Goal: Information Seeking & Learning: Learn about a topic

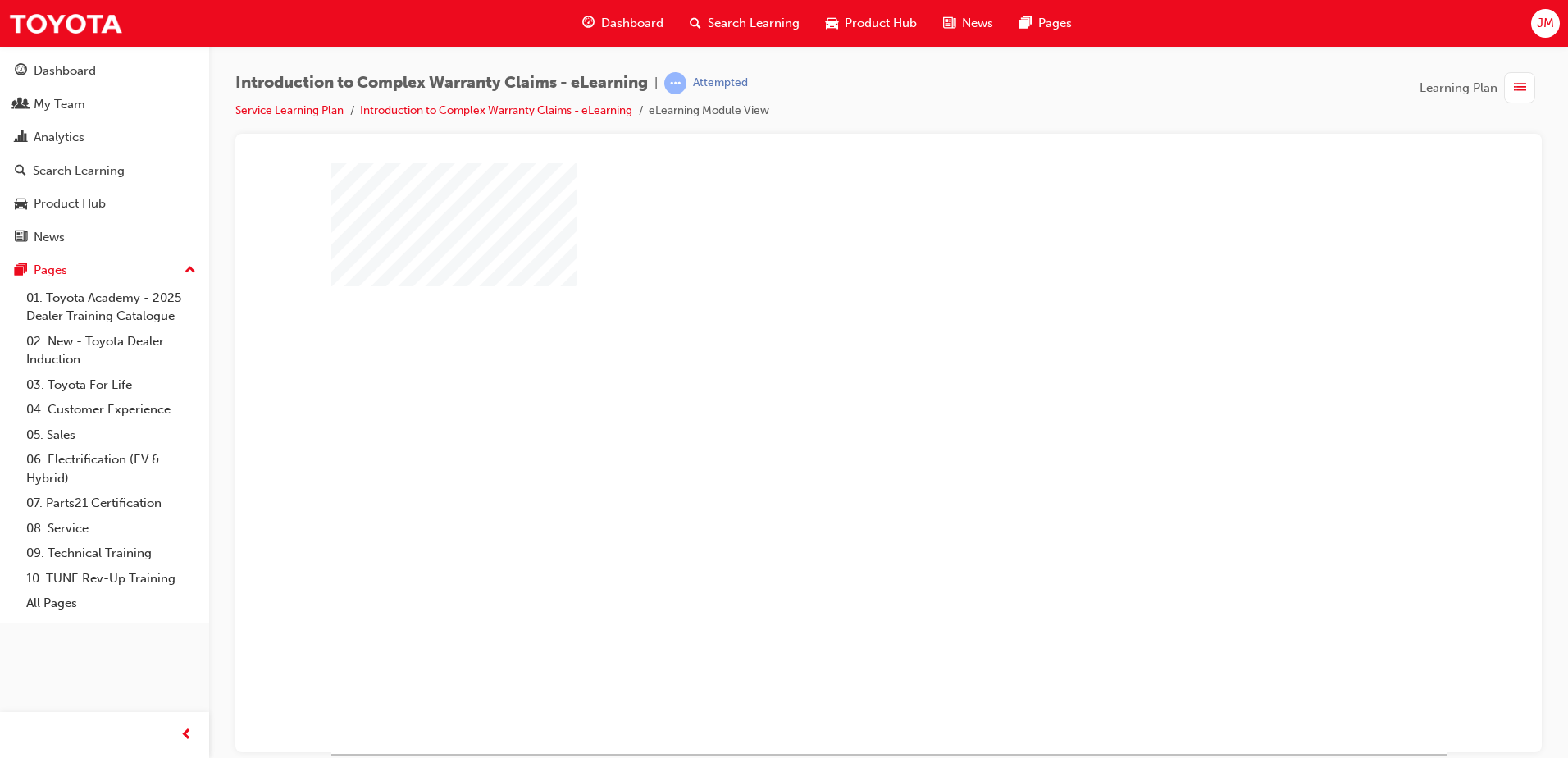
click at [842, 410] on div "play" at bounding box center [842, 410] width 0 height 0
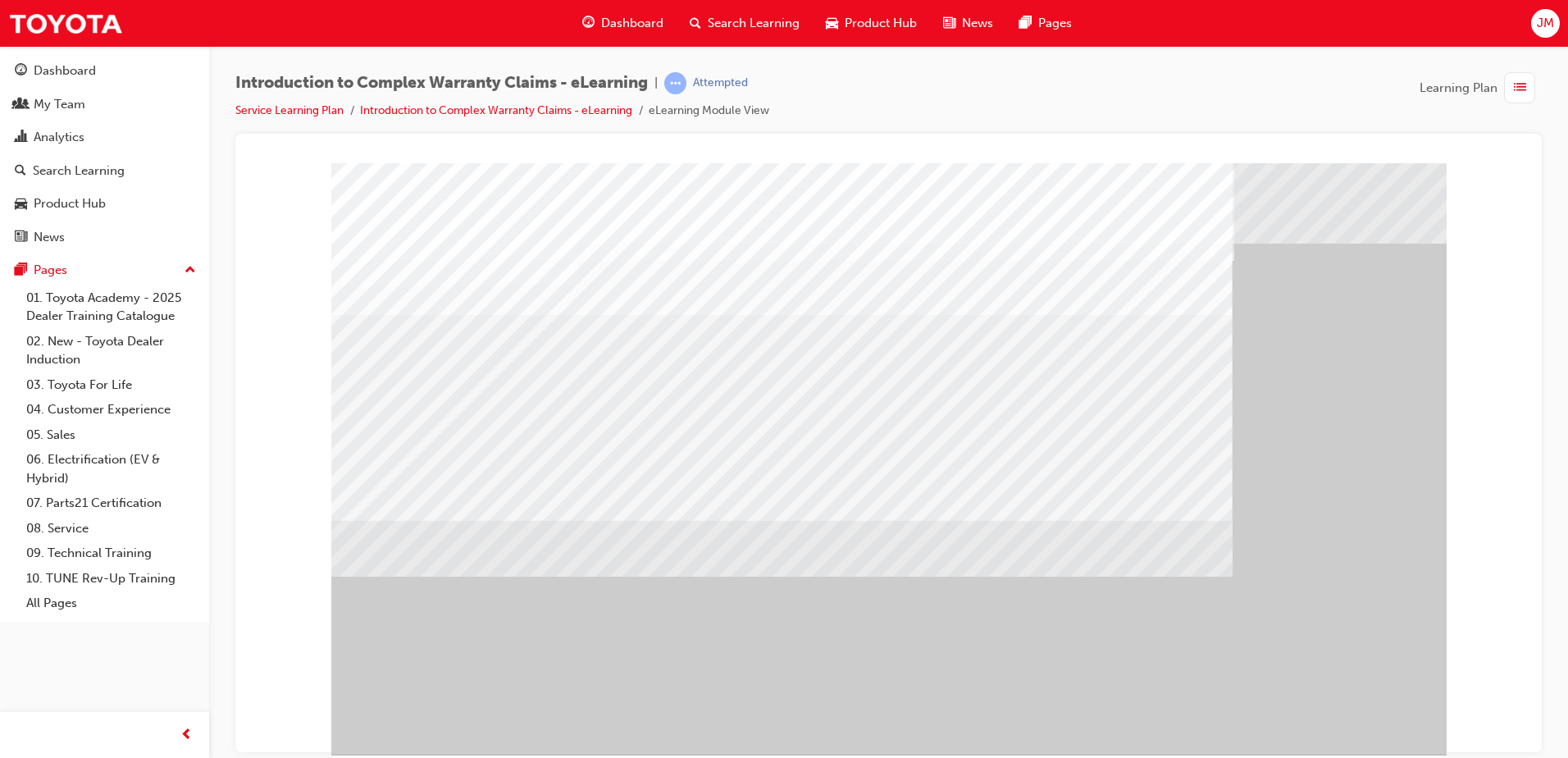
click at [1303, 105] on div "Introduction to Complex Warranty Claims - eLearning | Attempted Service Learnin…" at bounding box center [888, 103] width 1307 height 62
